Goal: Use online tool/utility: Utilize a website feature to perform a specific function

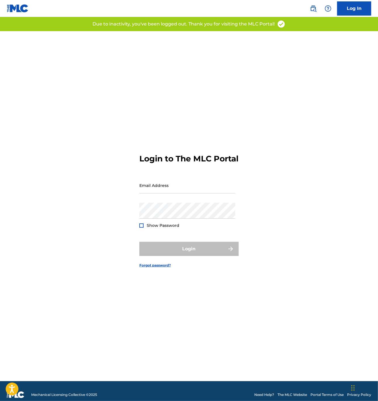
click at [181, 193] on input "Email Address" at bounding box center [187, 185] width 96 height 16
type input "[PERSON_NAME][EMAIL_ADDRESS][DOMAIN_NAME]"
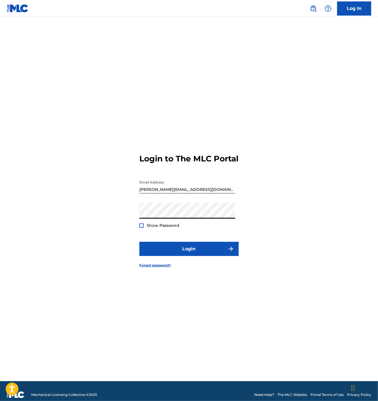
click at [139, 242] on button "Login" at bounding box center [188, 249] width 99 height 14
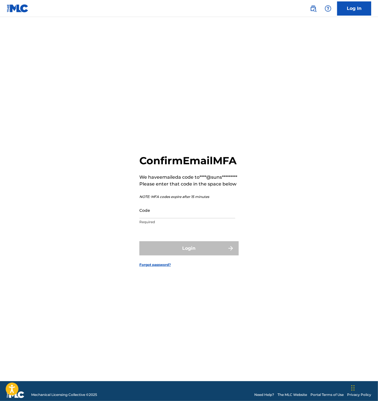
click at [157, 219] on input "Code" at bounding box center [187, 210] width 96 height 16
paste input "646076"
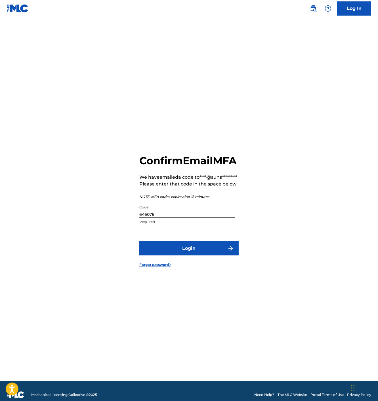
type input "646076"
click at [151, 254] on button "Login" at bounding box center [188, 248] width 99 height 14
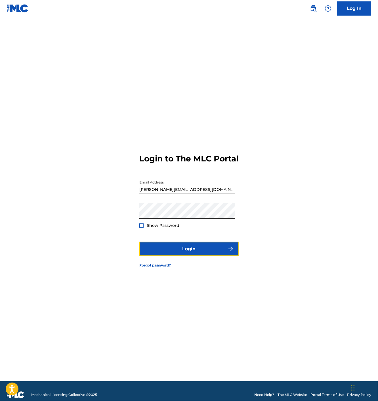
click at [157, 256] on button "Login" at bounding box center [188, 249] width 99 height 14
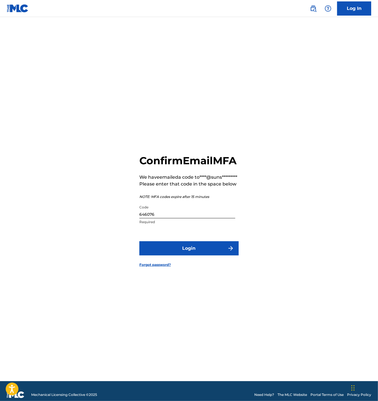
click at [164, 219] on input "646076" at bounding box center [187, 210] width 96 height 16
paste input "43975"
type input "439756"
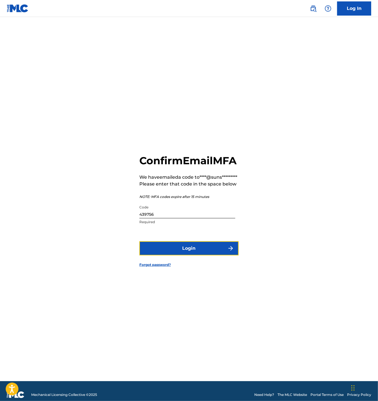
click at [155, 254] on button "Login" at bounding box center [188, 248] width 99 height 14
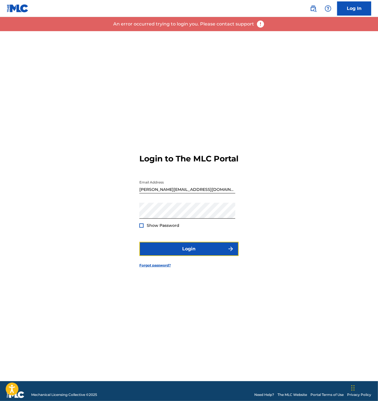
click at [174, 252] on button "Login" at bounding box center [188, 249] width 99 height 14
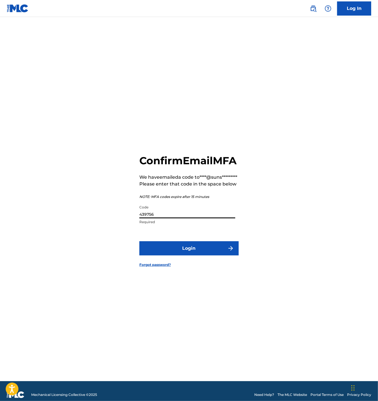
click at [162, 219] on input "439756" at bounding box center [187, 210] width 96 height 16
paste input "859897"
type input "859897"
click at [163, 253] on button "Login" at bounding box center [188, 248] width 99 height 14
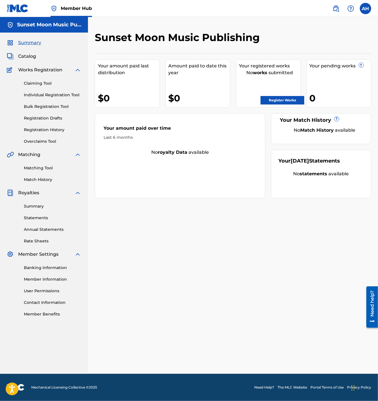
click at [71, 7] on span "Member Hub" at bounding box center [76, 8] width 31 height 7
click at [335, 11] on img at bounding box center [335, 8] width 7 height 7
click at [44, 167] on link "Matching Tool" at bounding box center [52, 168] width 57 height 6
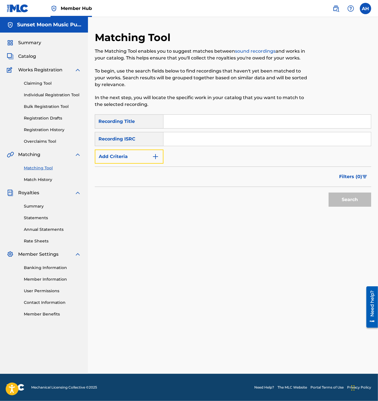
drag, startPoint x: 142, startPoint y: 158, endPoint x: 137, endPoint y: 170, distance: 13.5
click at [142, 159] on button "Add Criteria" at bounding box center [129, 157] width 69 height 14
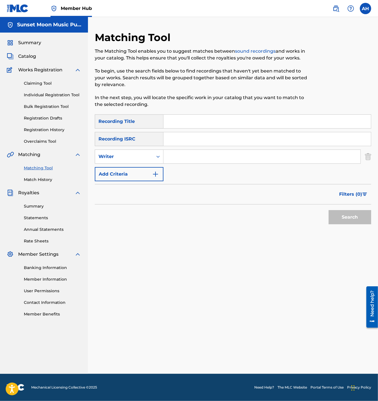
click at [131, 161] on div "Writer" at bounding box center [124, 156] width 58 height 11
click at [124, 173] on div "Recording Artist" at bounding box center [129, 171] width 68 height 14
click at [179, 156] on input "Search Form" at bounding box center [261, 157] width 197 height 14
type input "lankybox"
click at [328, 210] on button "Search" at bounding box center [349, 217] width 43 height 14
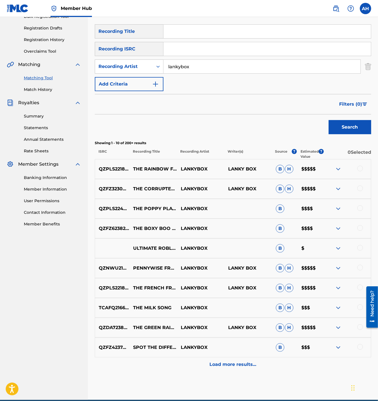
scroll to position [116, 0]
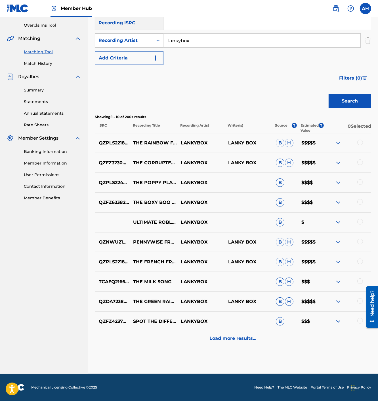
click at [228, 338] on p "Load more results..." at bounding box center [232, 338] width 47 height 7
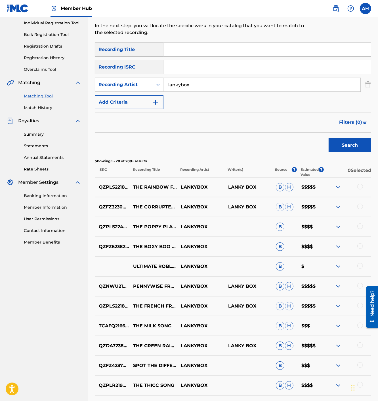
scroll to position [31, 0]
